Goal: Browse casually

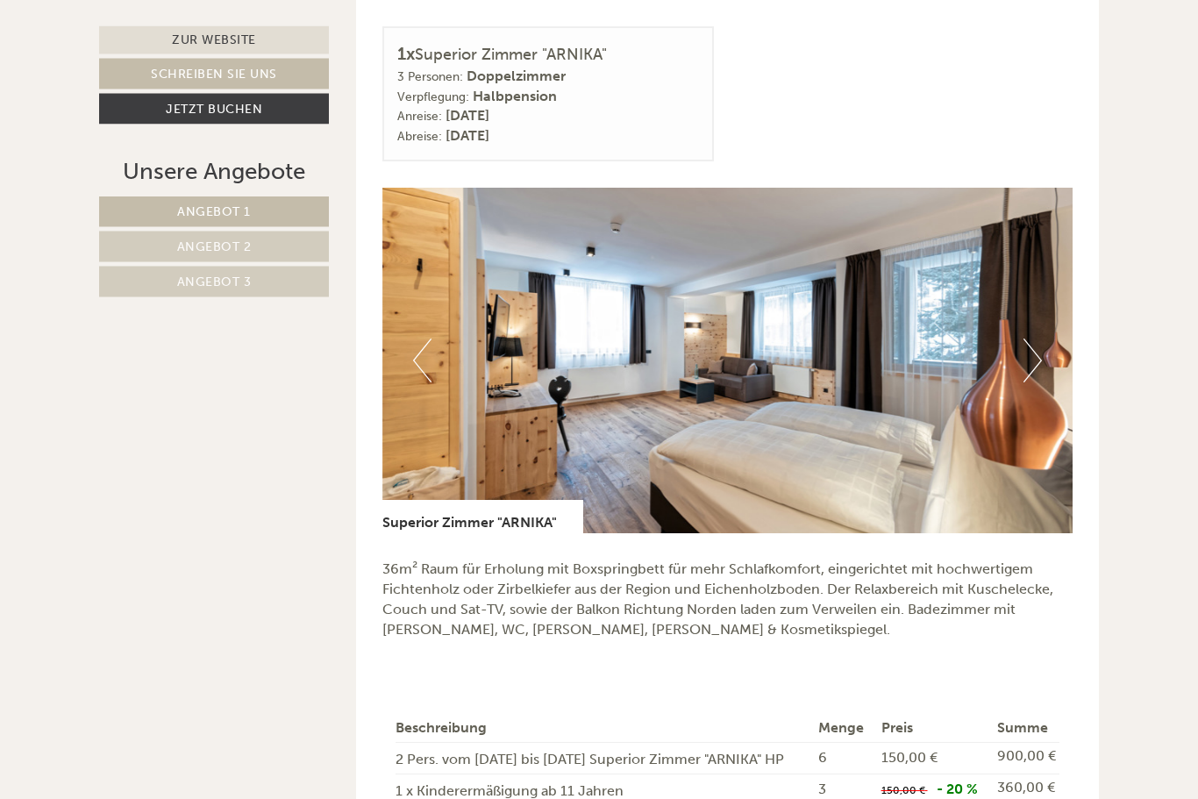
scroll to position [3266, 0]
click at [1033, 343] on button "Next" at bounding box center [1033, 361] width 18 height 44
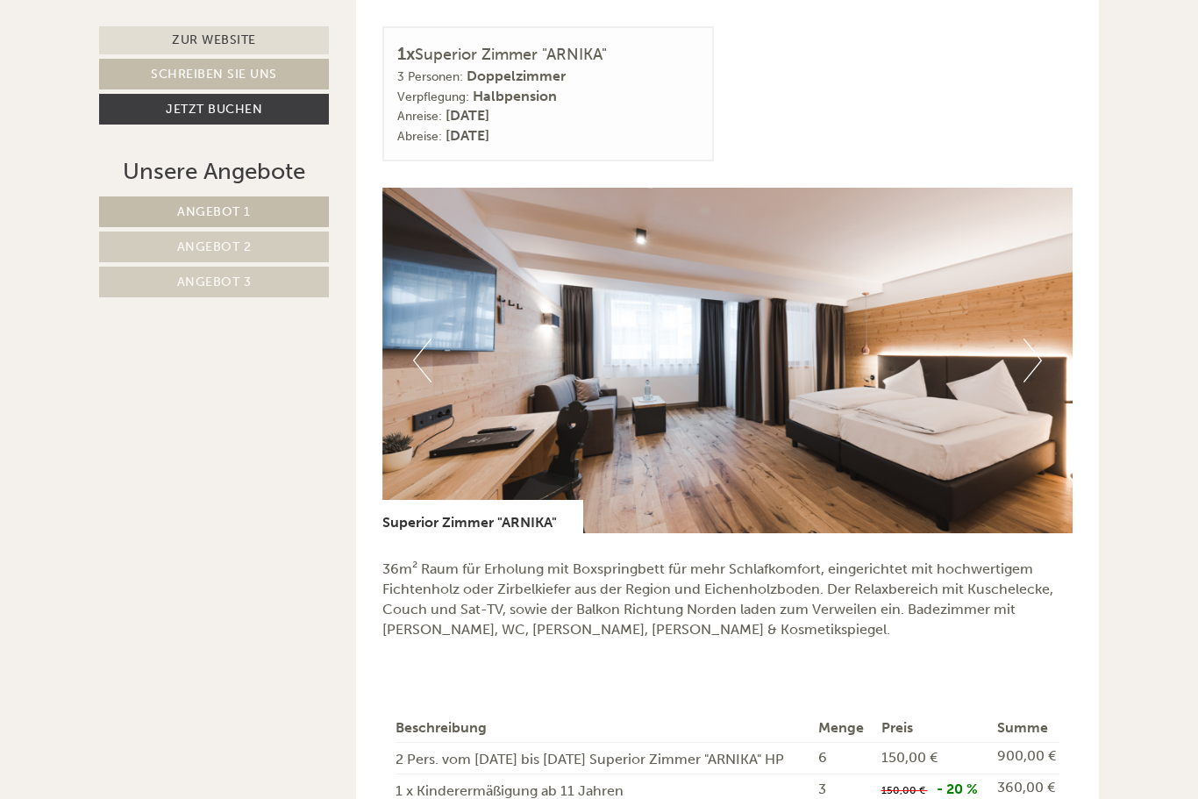
click at [1043, 338] on img at bounding box center [728, 361] width 691 height 346
click at [1048, 336] on img at bounding box center [728, 361] width 691 height 346
click at [1033, 340] on button "Next" at bounding box center [1033, 361] width 18 height 44
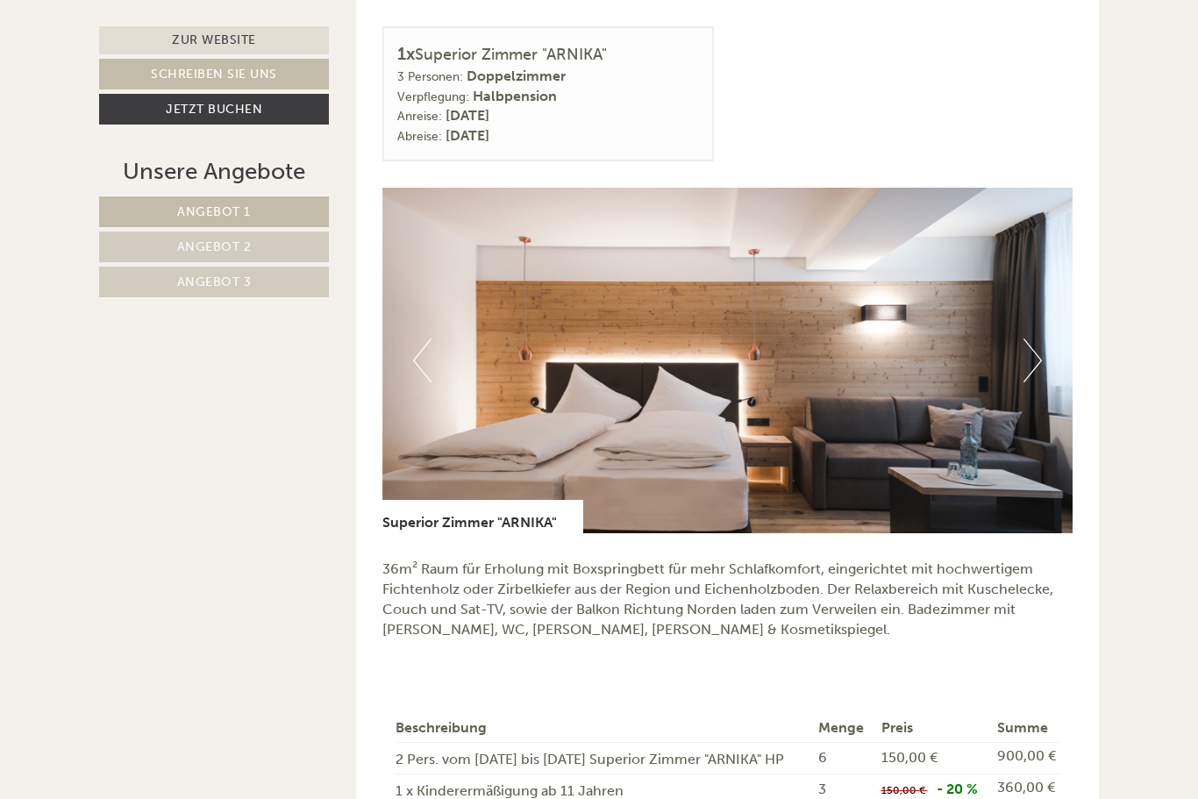
click at [1031, 339] on button "Next" at bounding box center [1033, 361] width 18 height 44
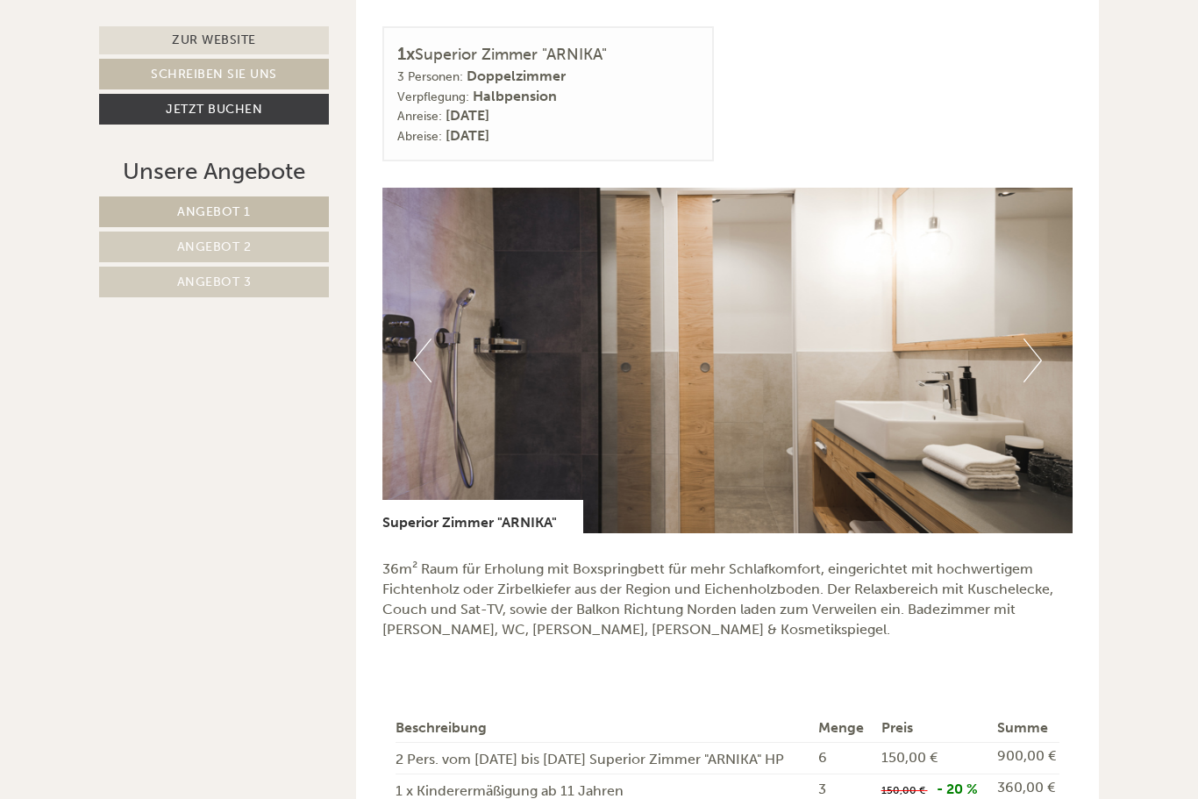
click at [1005, 344] on img at bounding box center [728, 361] width 691 height 346
click at [1014, 348] on img at bounding box center [728, 361] width 691 height 346
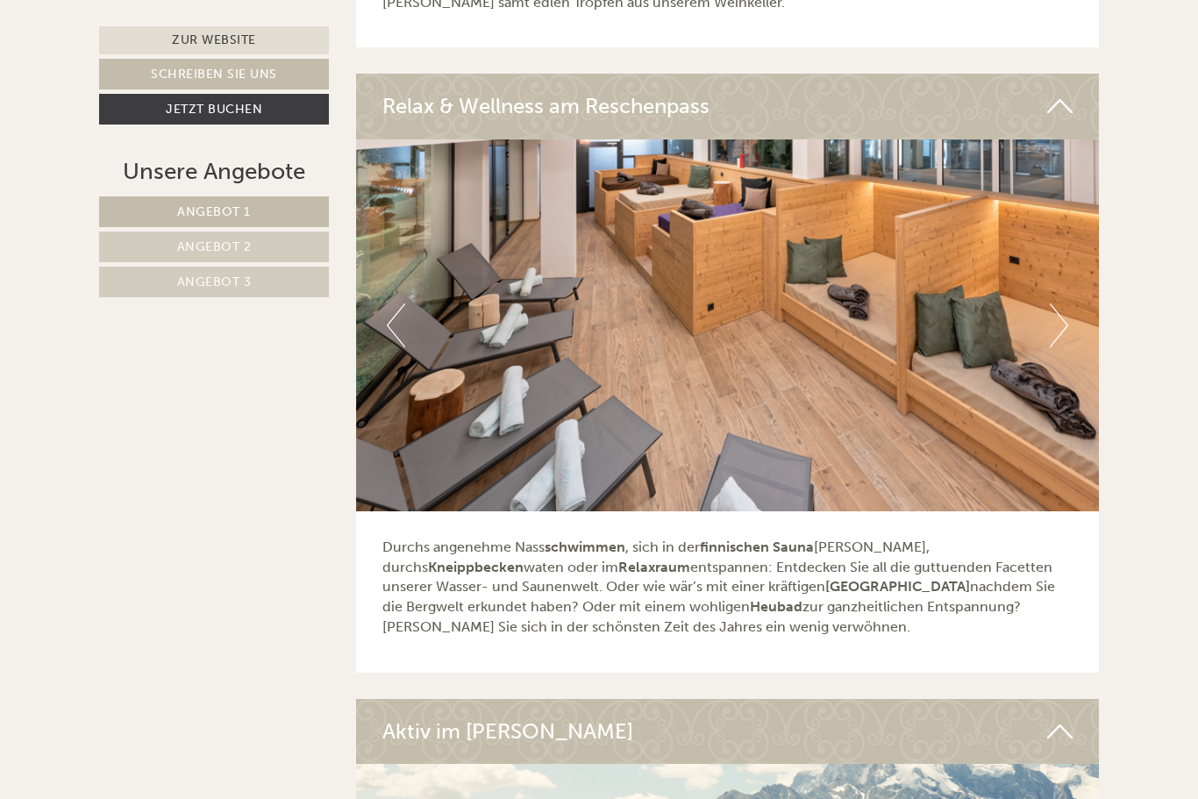
scroll to position [5565, 0]
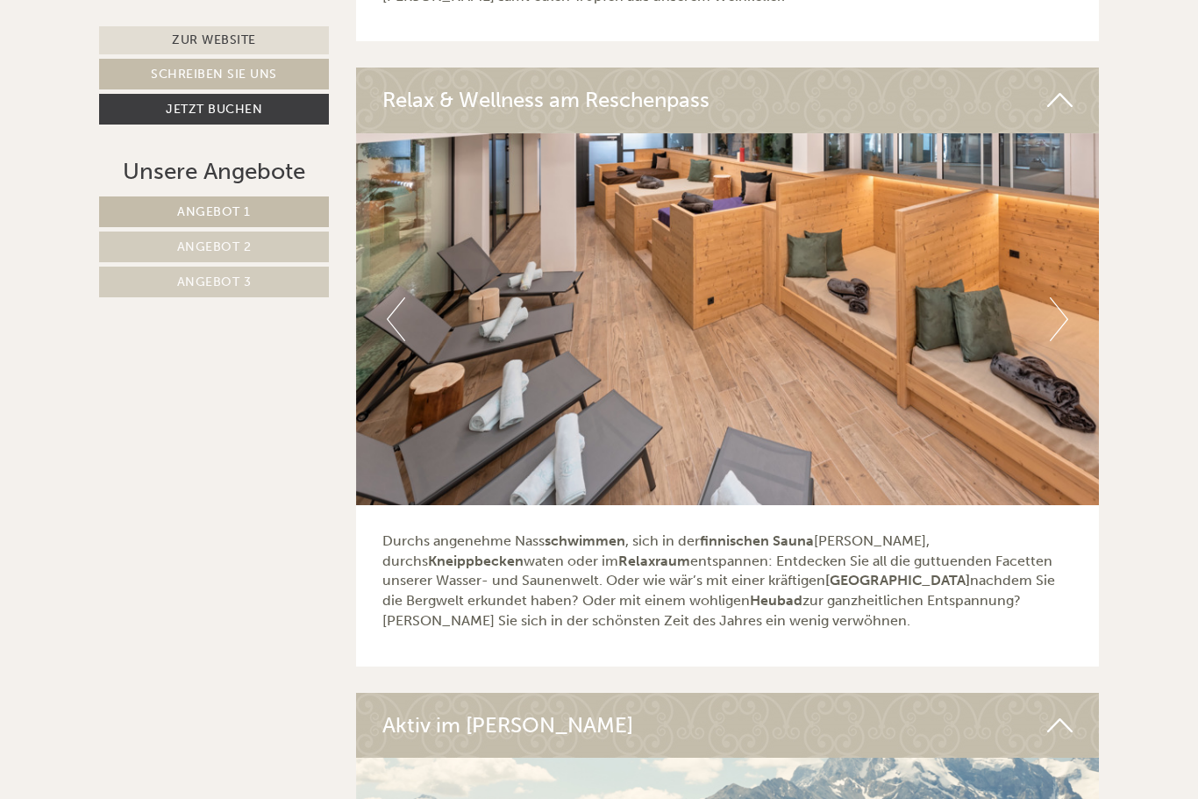
click at [1064, 297] on button "Next" at bounding box center [1059, 319] width 18 height 44
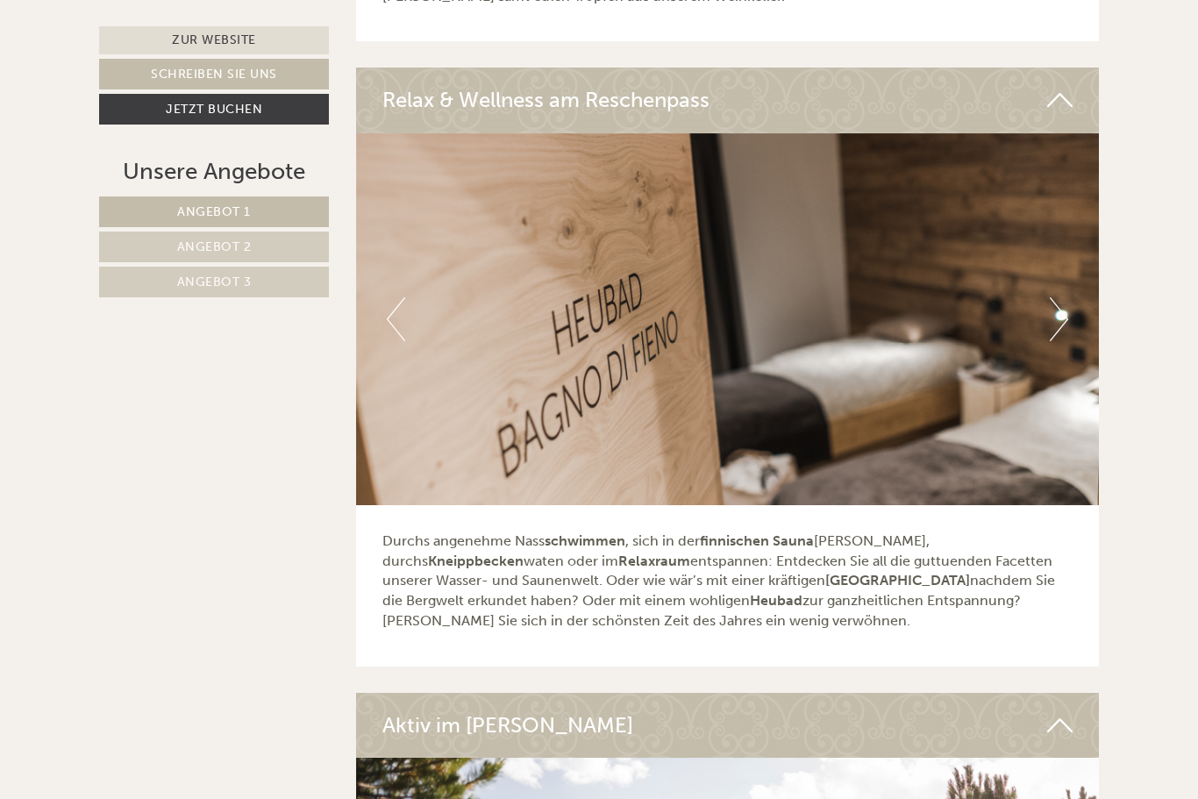
click at [1035, 278] on img at bounding box center [728, 319] width 744 height 372
click at [1026, 276] on img at bounding box center [728, 319] width 744 height 372
click at [1062, 297] on button "Next" at bounding box center [1059, 319] width 18 height 44
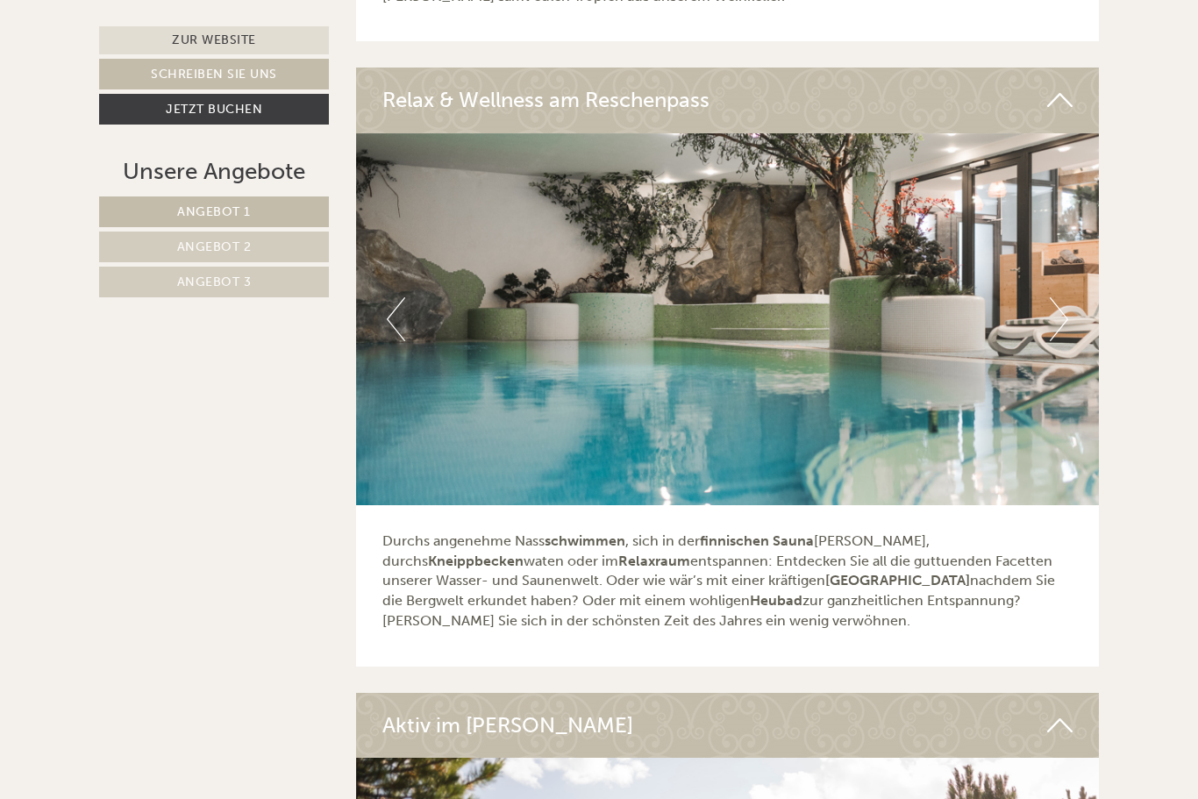
click at [1048, 274] on img at bounding box center [728, 319] width 744 height 372
click at [1059, 297] on button "Next" at bounding box center [1059, 319] width 18 height 44
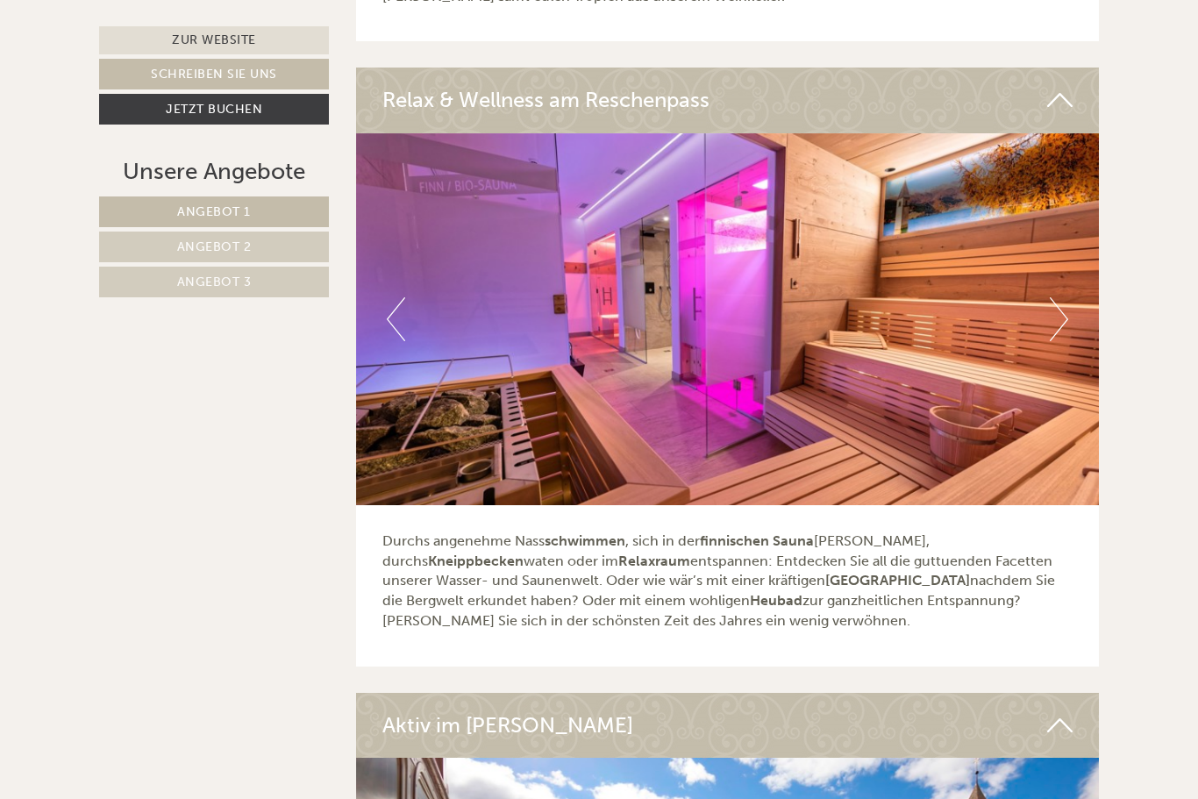
click at [1049, 269] on img at bounding box center [728, 319] width 744 height 372
click at [1050, 297] on button "Next" at bounding box center [1059, 319] width 18 height 44
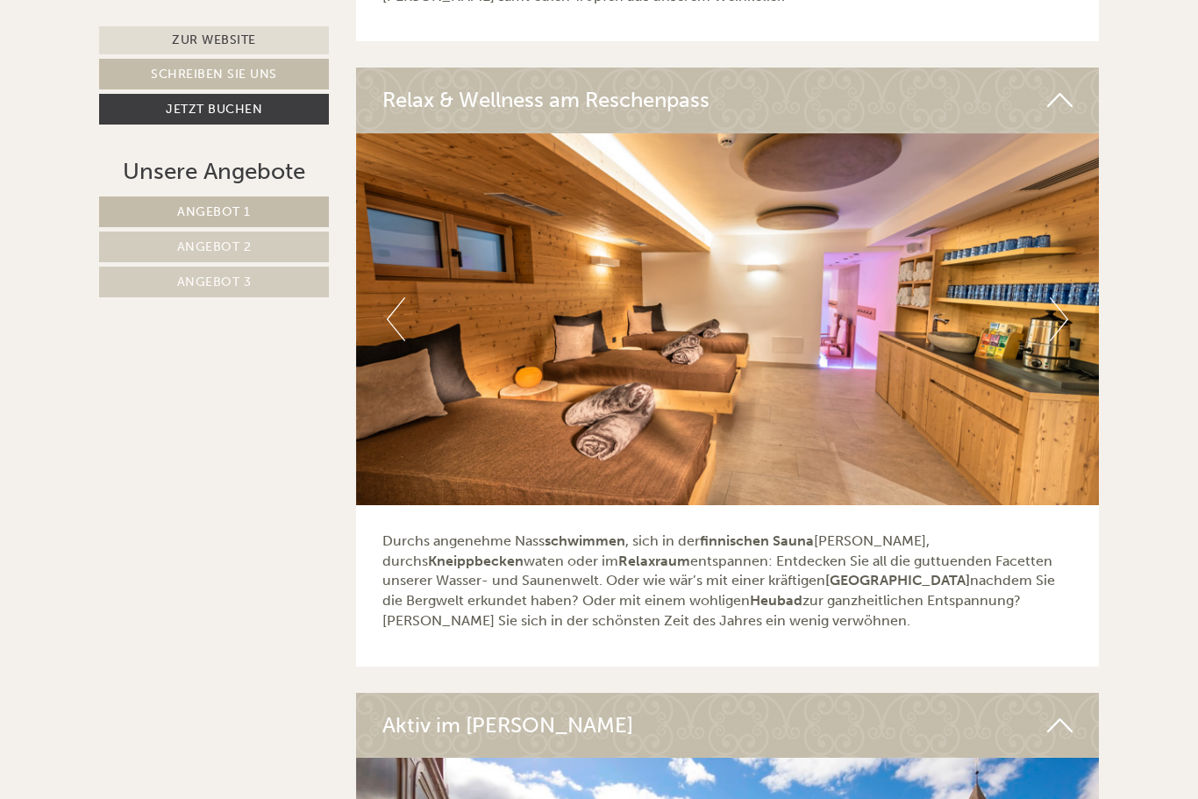
click at [1069, 275] on img at bounding box center [728, 319] width 744 height 372
click at [1050, 297] on button "Next" at bounding box center [1059, 319] width 18 height 44
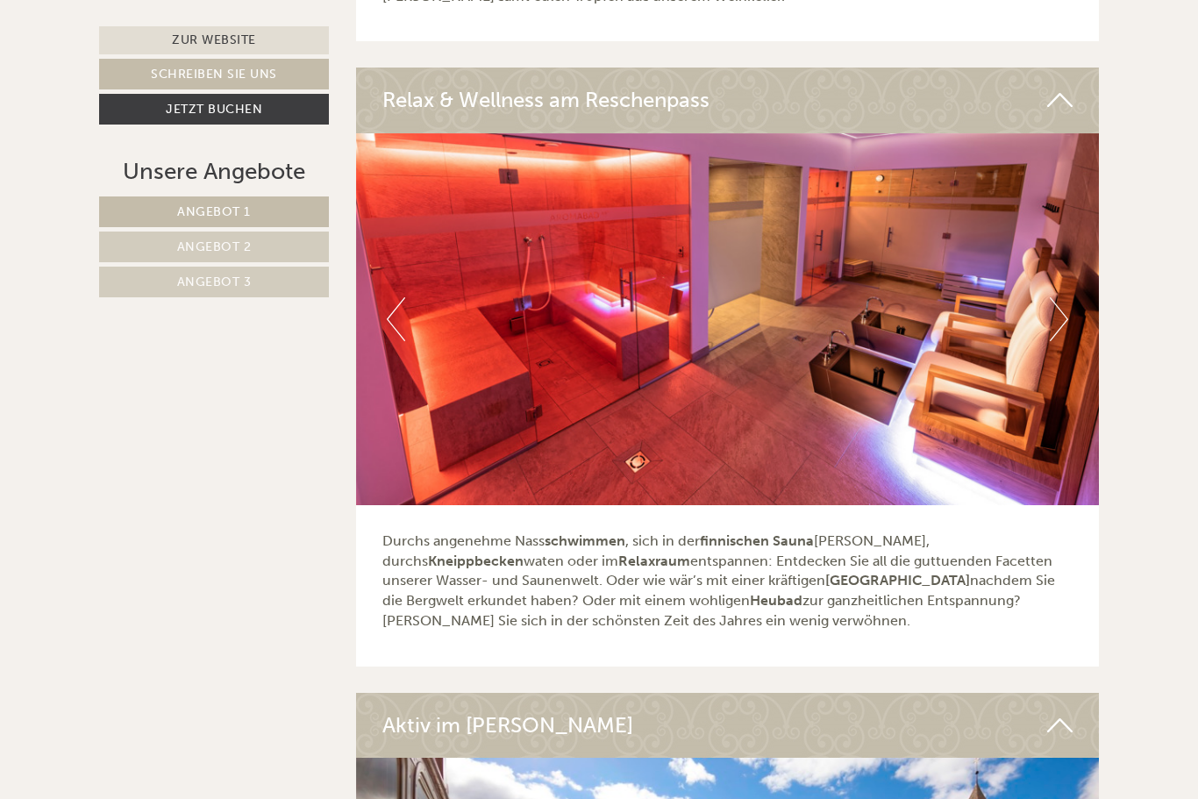
click at [1052, 297] on button "Next" at bounding box center [1059, 319] width 18 height 44
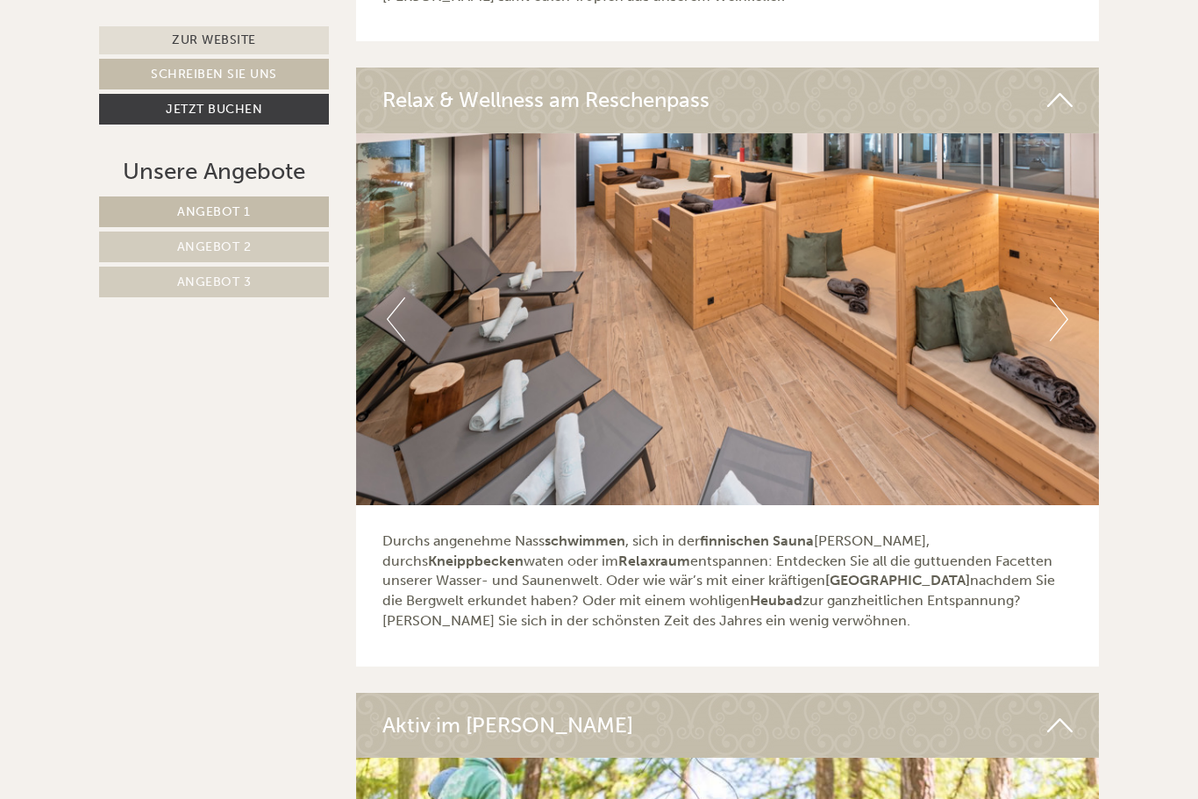
click at [1048, 281] on img at bounding box center [728, 319] width 744 height 372
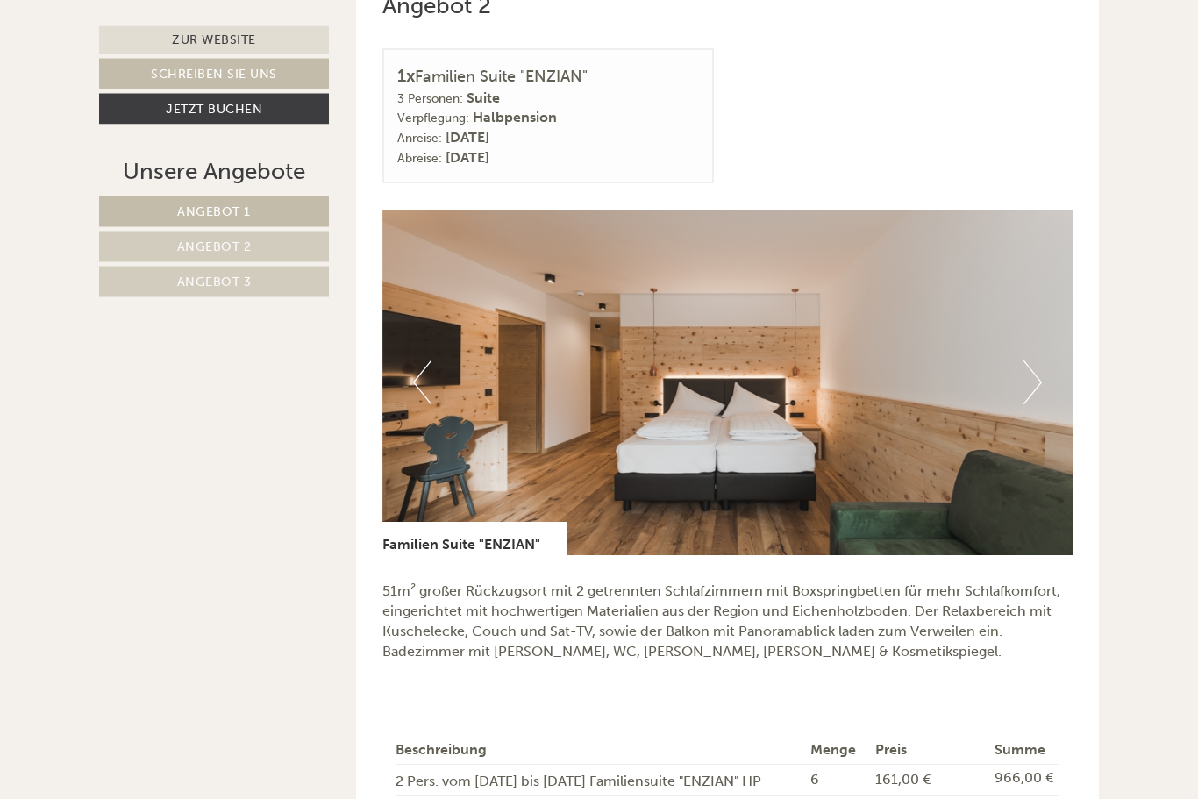
scroll to position [2038, 0]
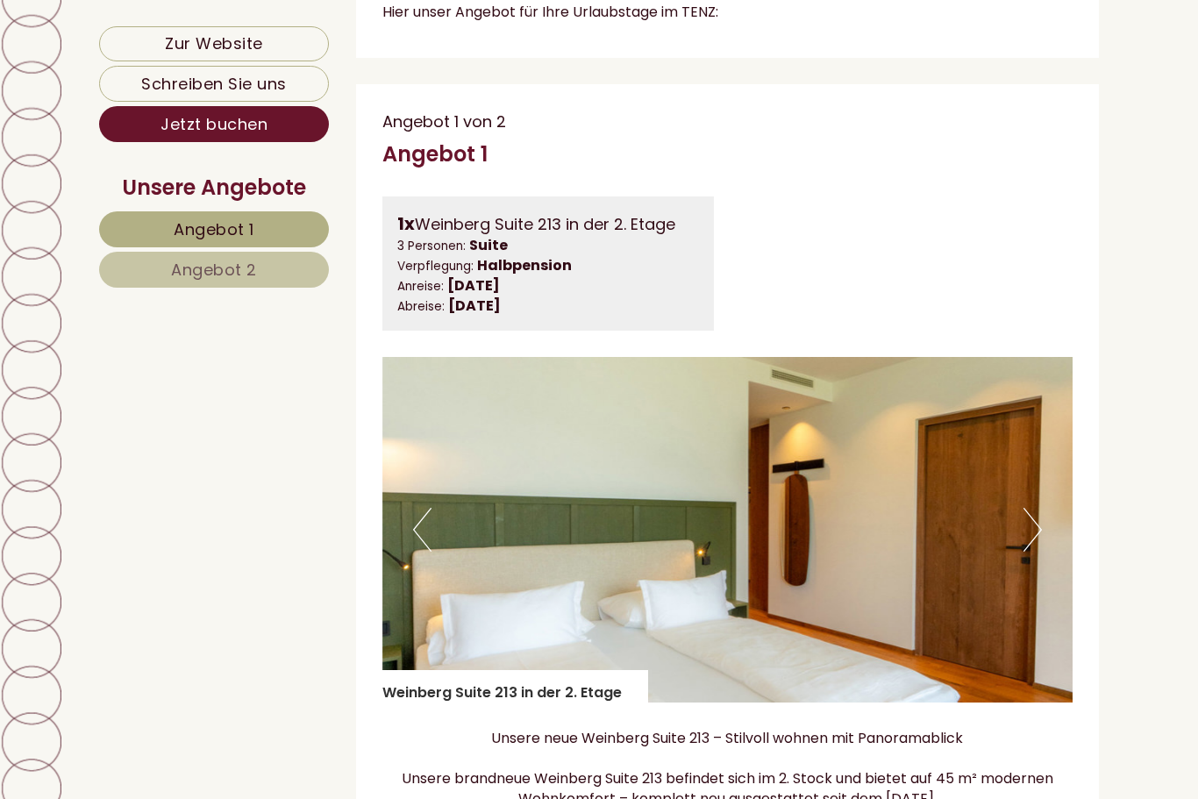
scroll to position [892, 0]
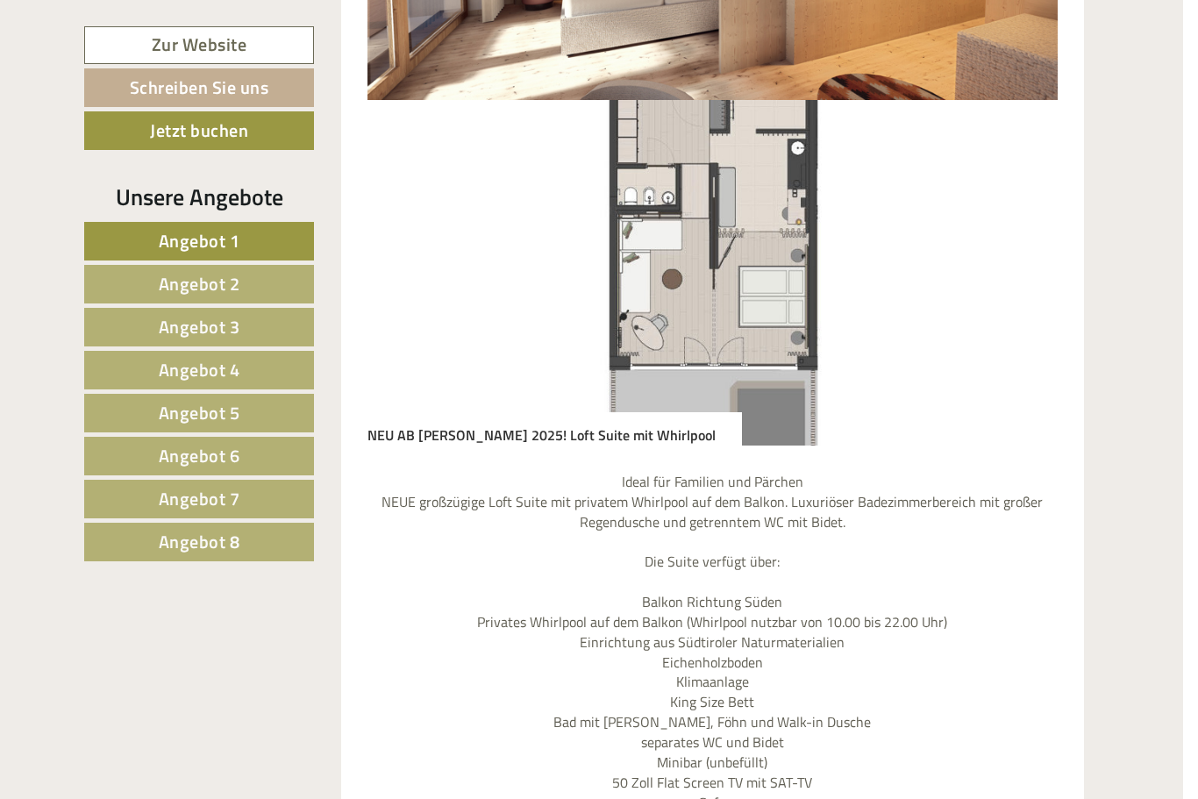
scroll to position [1805, 0]
